Goal: Information Seeking & Learning: Learn about a topic

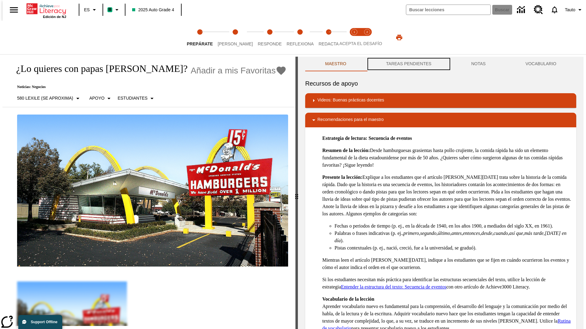
click at [408, 64] on button "TAREAS PENDIENTES" at bounding box center [408, 64] width 85 height 15
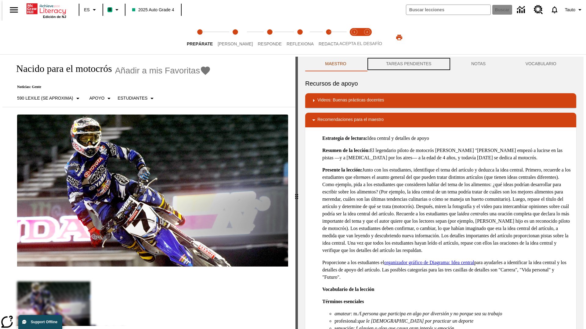
click at [408, 64] on button "TAREAS PENDIENTES" at bounding box center [408, 64] width 85 height 15
